Goal: Transaction & Acquisition: Purchase product/service

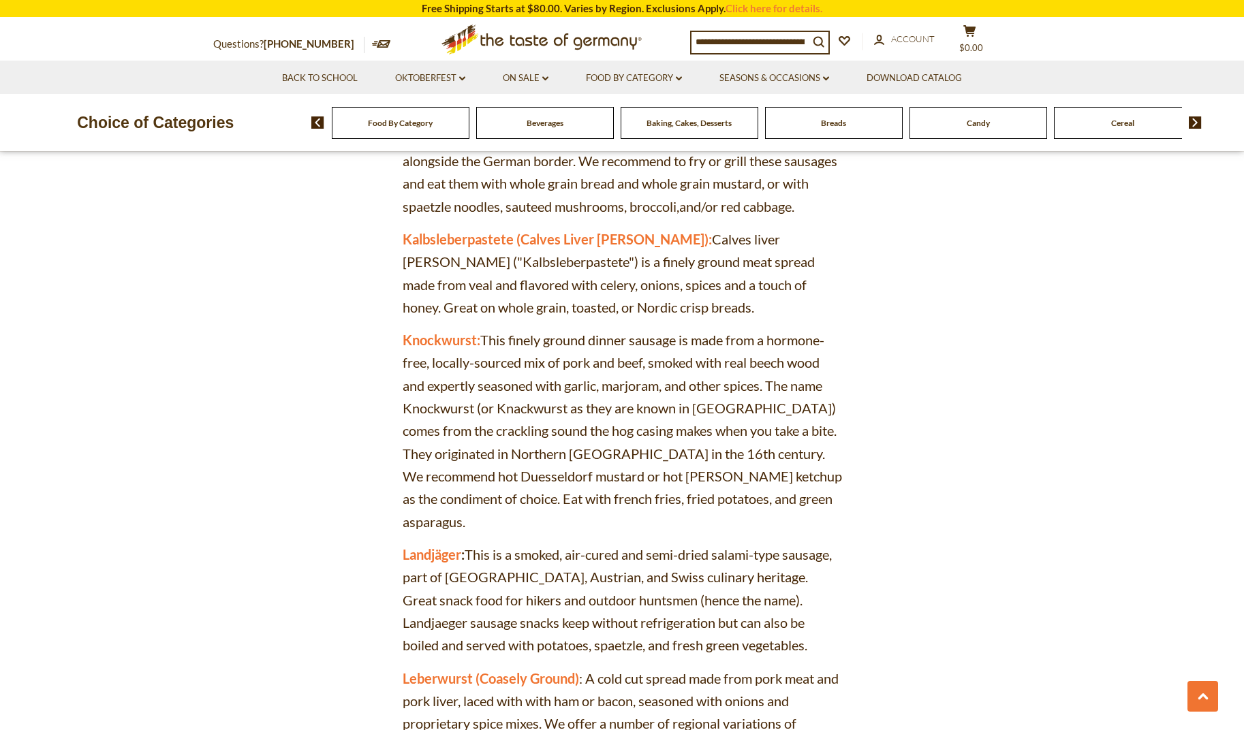
scroll to position [3386, 0]
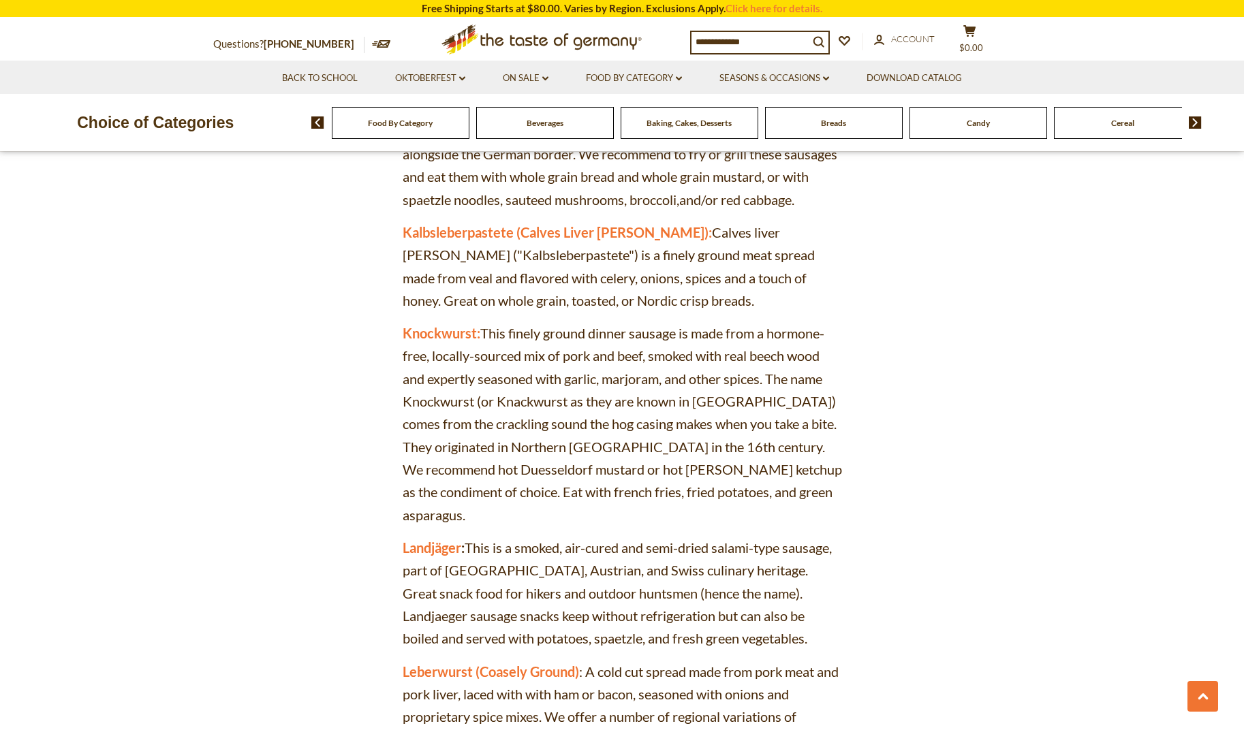
drag, startPoint x: 1251, startPoint y: 164, endPoint x: 1296, endPoint y: 386, distance: 225.9
click at [1243, 386] on html "star arrow-up arrow-left arrow-right close arrow-down search check-mark plus mi…" at bounding box center [622, 173] width 1244 height 7107
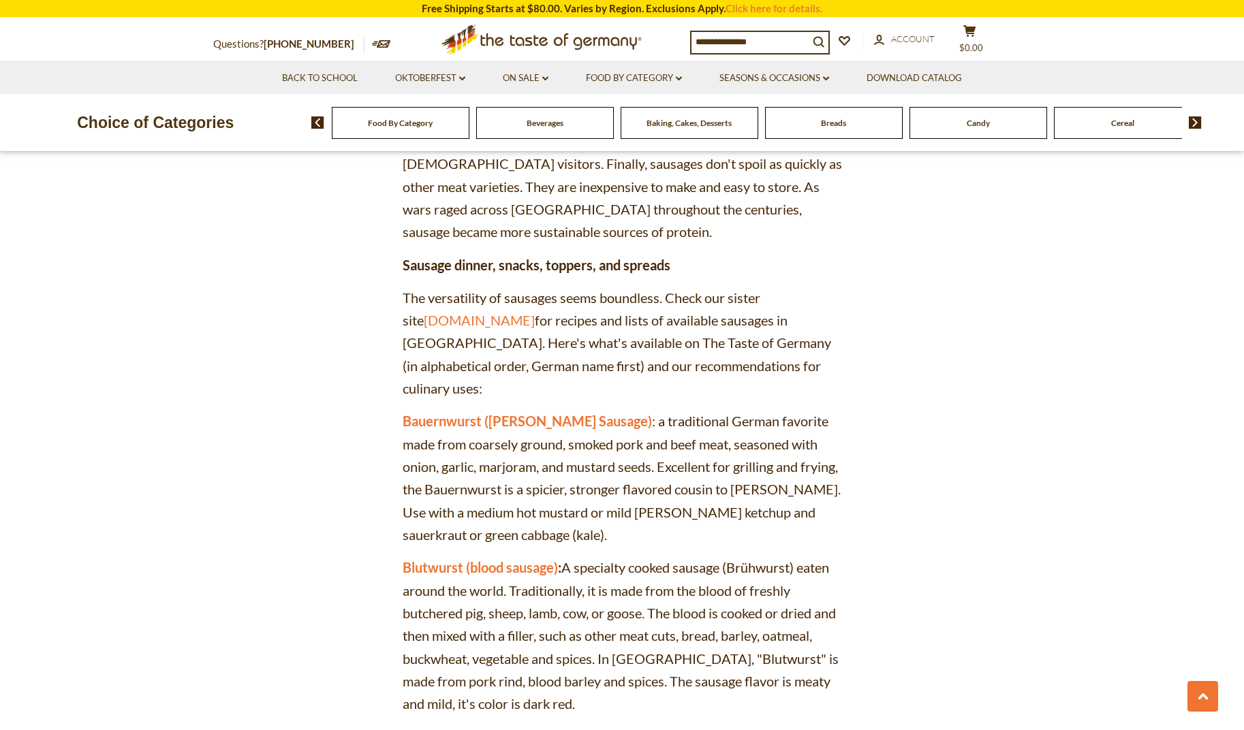
scroll to position [997, 0]
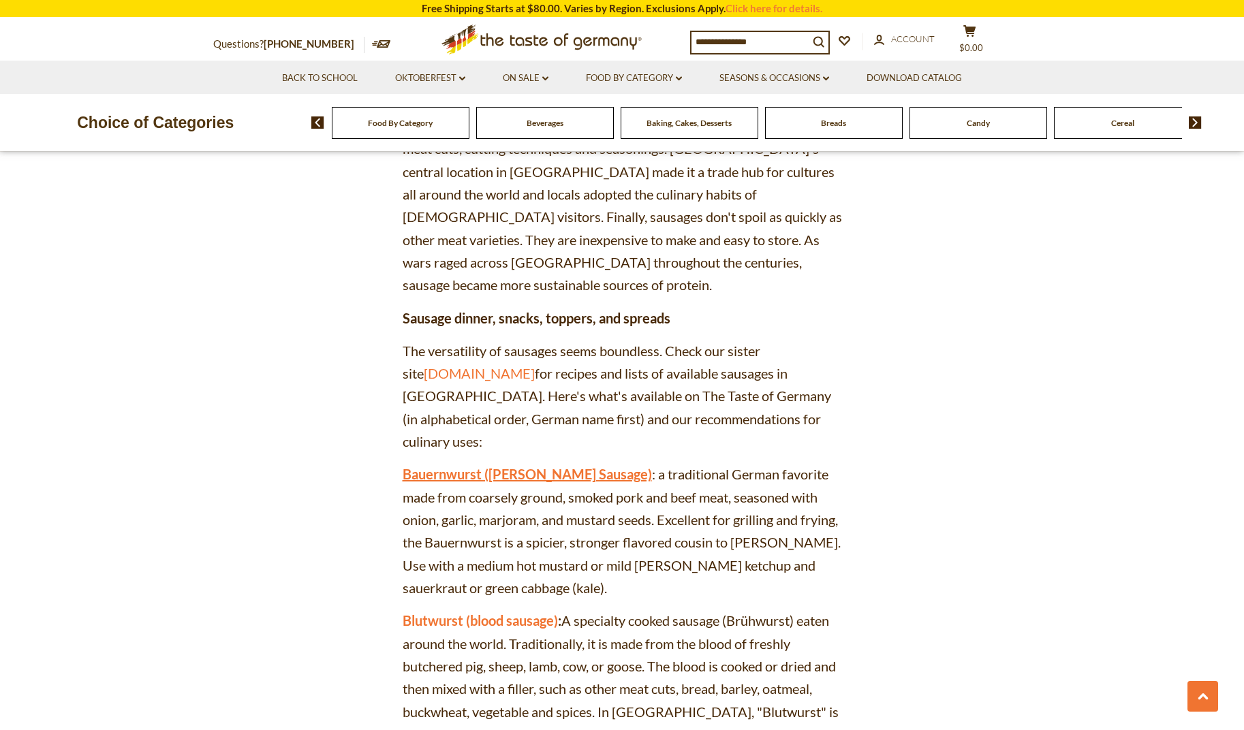
click at [472, 466] on link "Bauernwurst (Farmer's Sausage)" at bounding box center [527, 474] width 249 height 16
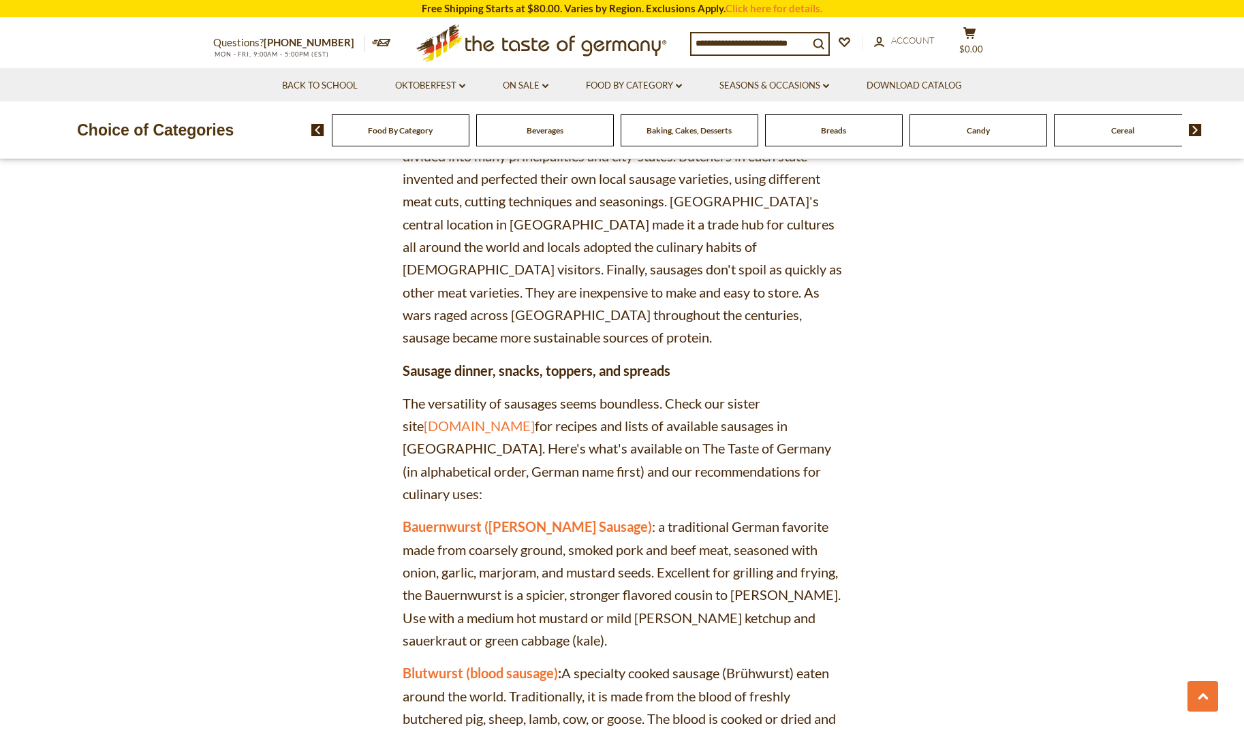
scroll to position [997, 0]
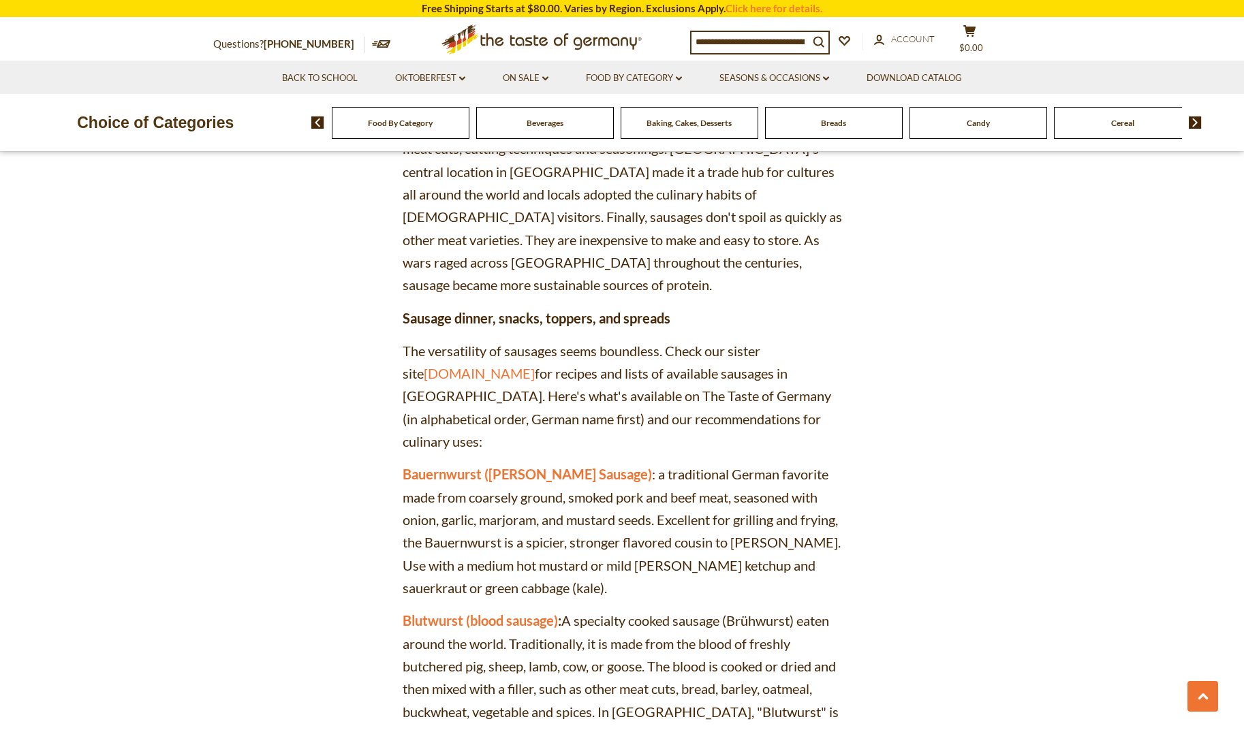
click at [834, 125] on span "Breads" at bounding box center [833, 123] width 25 height 10
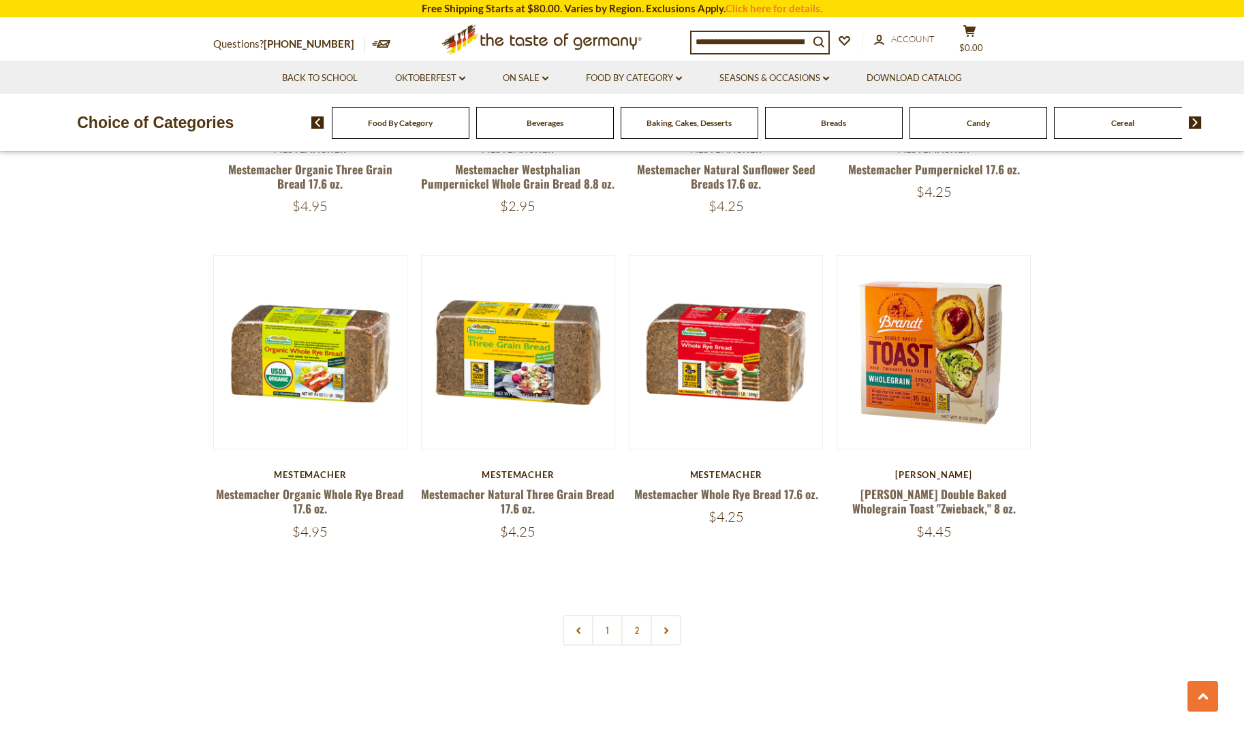
scroll to position [3008, 0]
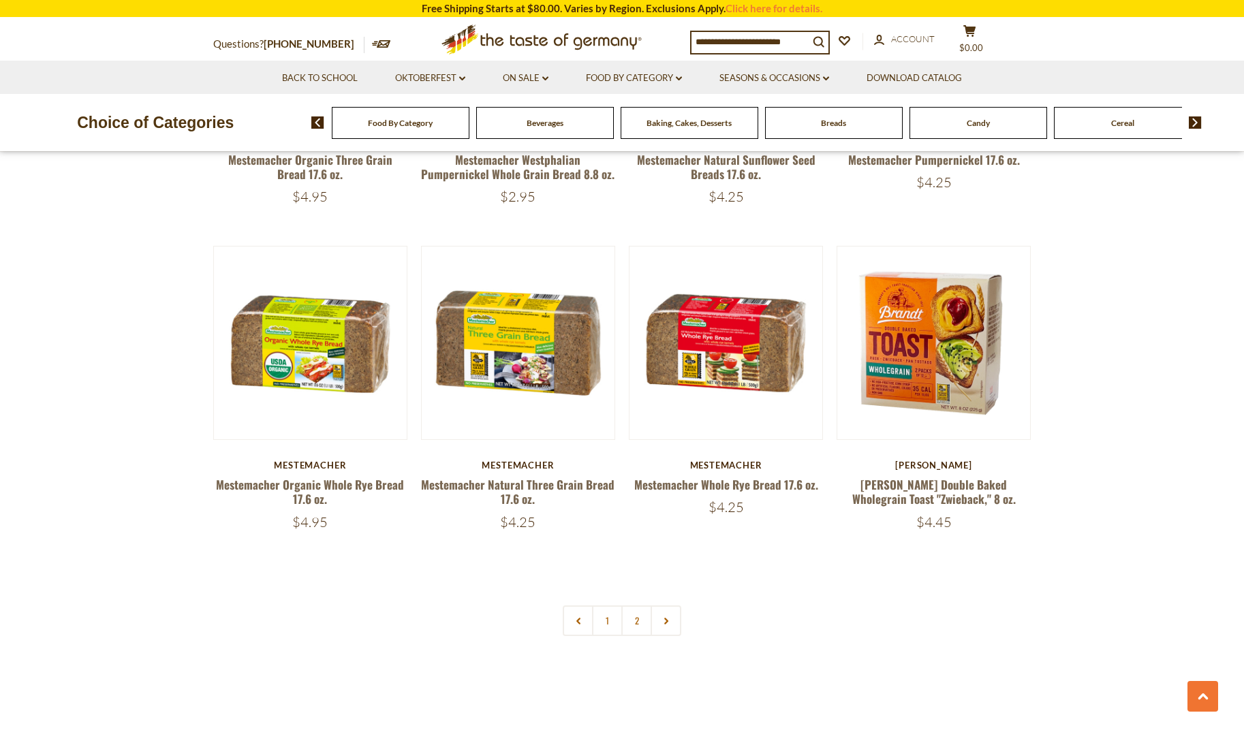
drag, startPoint x: 1247, startPoint y: 89, endPoint x: 1293, endPoint y: 507, distance: 420.8
